Goal: Navigation & Orientation: Understand site structure

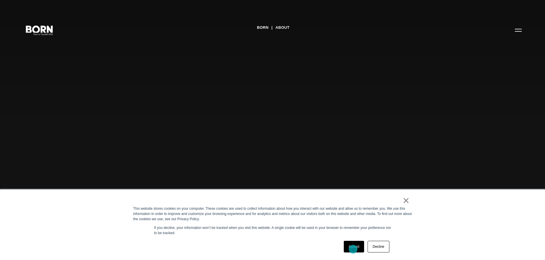
click at [353, 249] on link "Accept" at bounding box center [354, 247] width 21 height 12
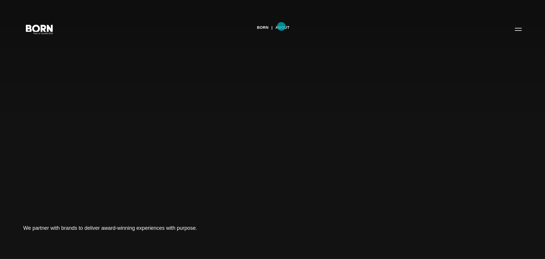
scroll to position [1, 0]
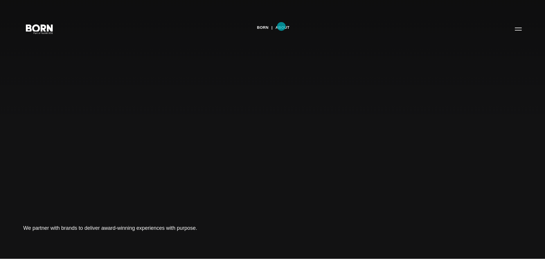
click at [282, 27] on link "About" at bounding box center [283, 27] width 14 height 9
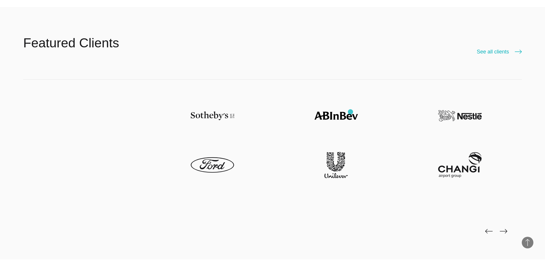
scroll to position [1430, 0]
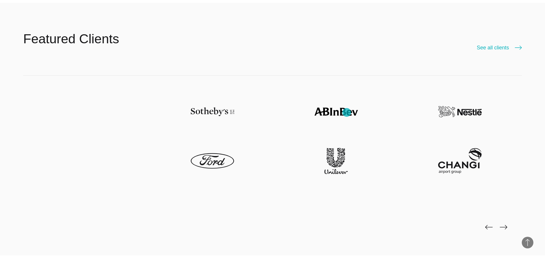
click at [347, 112] on img at bounding box center [337, 112] width 44 height 26
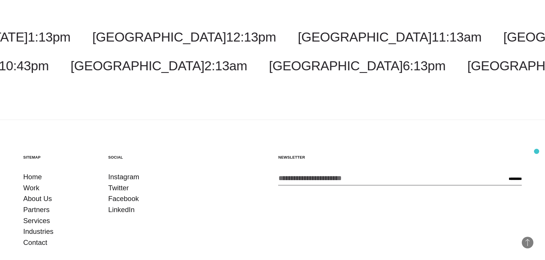
scroll to position [2183, 0]
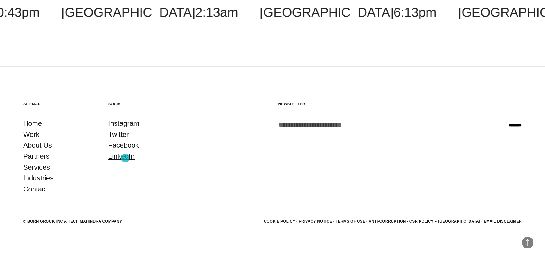
click at [125, 158] on link "LinkedIn" at bounding box center [121, 156] width 26 height 11
